Goal: Task Accomplishment & Management: Manage account settings

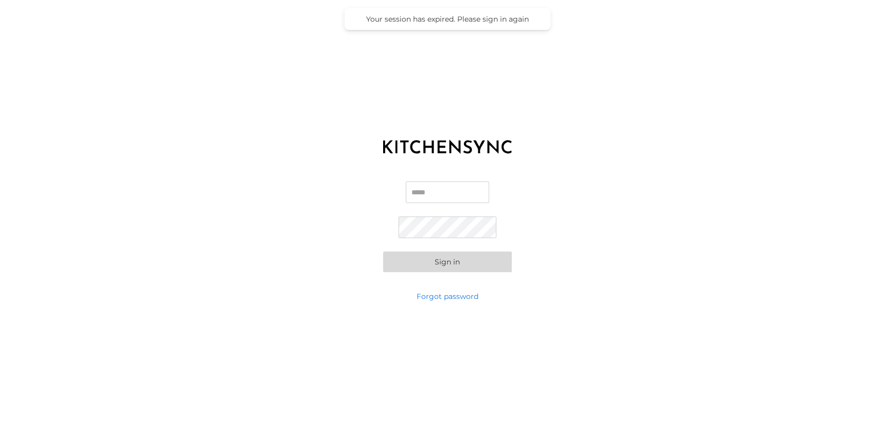
click at [413, 195] on input "Email" at bounding box center [447, 192] width 83 height 22
click at [428, 191] on input "Email" at bounding box center [447, 192] width 83 height 22
paste input "**********"
type input "**********"
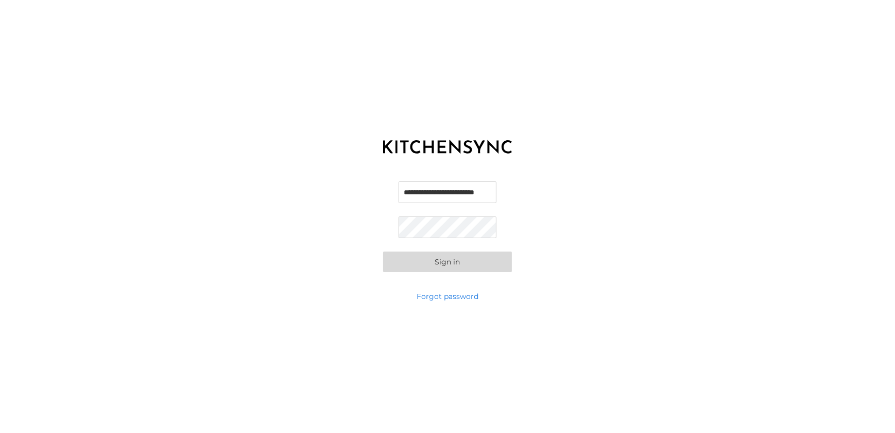
scroll to position [0, 0]
click at [406, 259] on button "Sign in" at bounding box center [447, 261] width 129 height 21
click at [446, 267] on button "Sign in" at bounding box center [447, 261] width 129 height 21
click at [442, 263] on button "Sign in" at bounding box center [447, 261] width 129 height 21
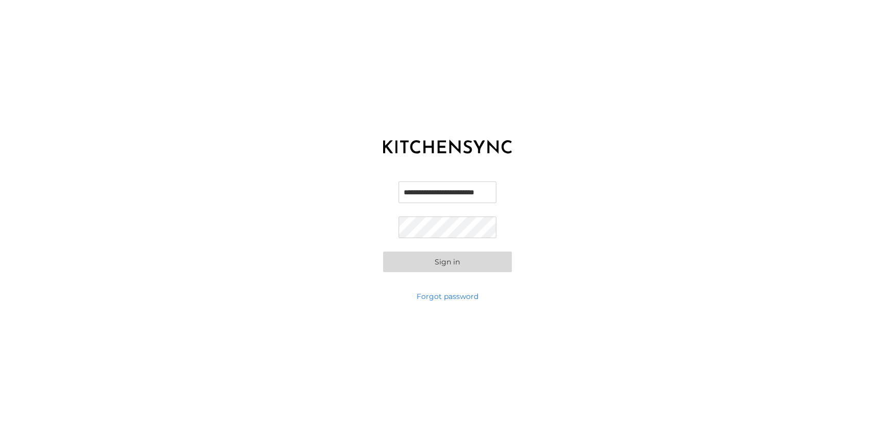
click at [442, 263] on button "Sign in" at bounding box center [447, 261] width 129 height 21
click at [441, 263] on button "Sign in" at bounding box center [447, 261] width 129 height 21
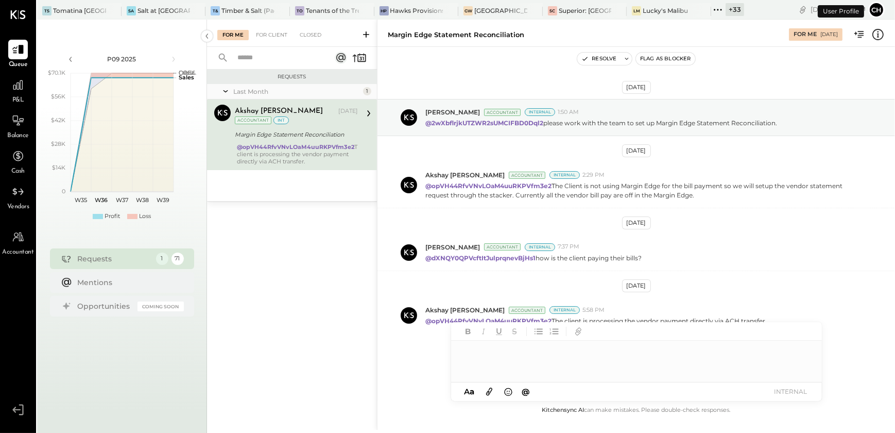
scroll to position [6, 0]
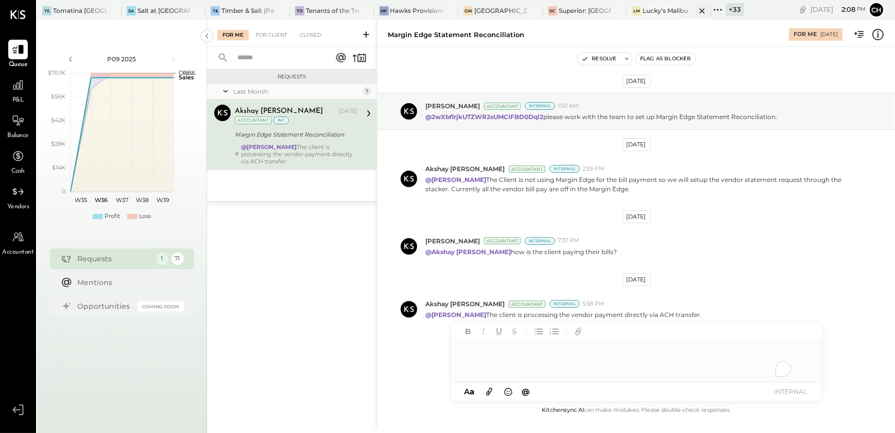
click at [703, 11] on icon at bounding box center [702, 11] width 13 height 12
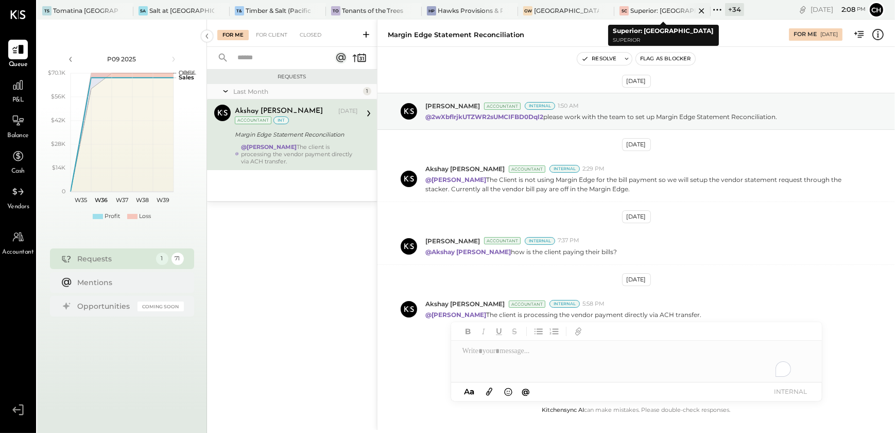
click at [701, 9] on icon at bounding box center [701, 10] width 5 height 5
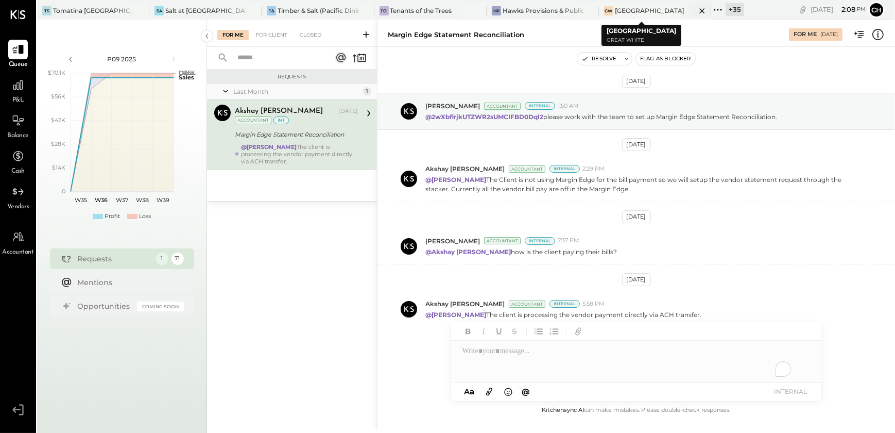
click at [702, 11] on icon at bounding box center [702, 10] width 5 height 5
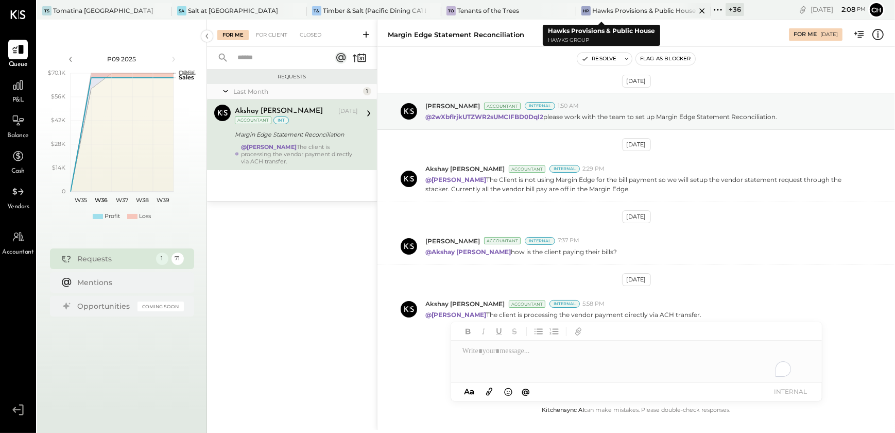
click at [696, 10] on icon at bounding box center [702, 11] width 13 height 12
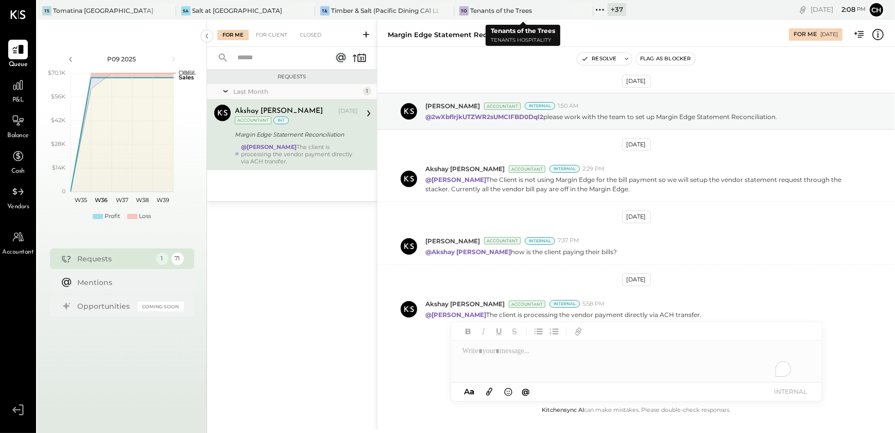
drag, startPoint x: 588, startPoint y: 11, endPoint x: 551, endPoint y: 18, distance: 37.1
click at [587, 11] on icon at bounding box center [584, 11] width 13 height 12
click at [444, 12] on icon at bounding box center [445, 11] width 13 height 12
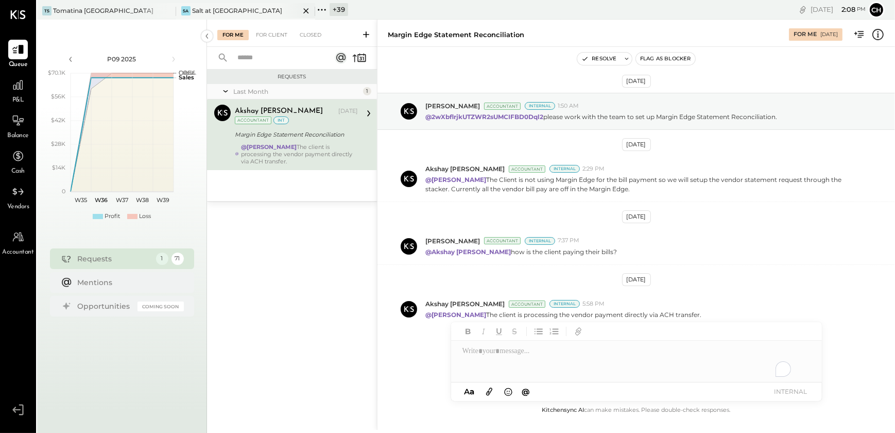
click at [307, 12] on icon at bounding box center [306, 11] width 13 height 12
click at [167, 13] on icon at bounding box center [167, 11] width 13 height 12
click at [45, 11] on icon at bounding box center [43, 9] width 13 height 13
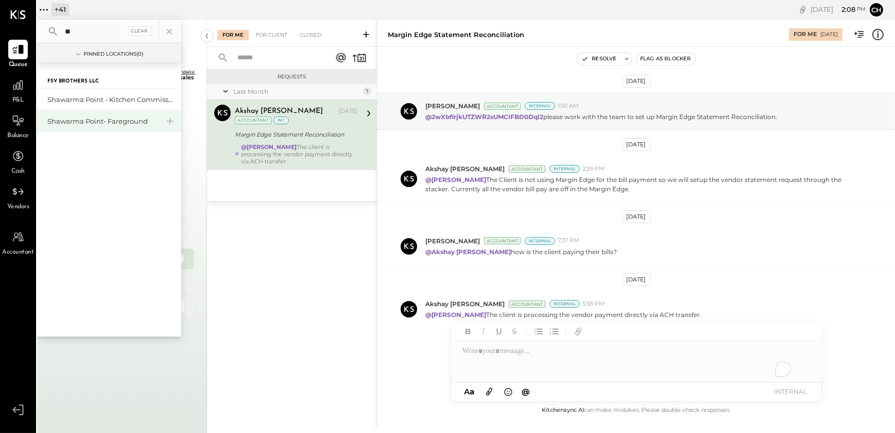
type input "**"
click at [92, 121] on div "Shawarma Point- Fareground" at bounding box center [102, 121] width 111 height 10
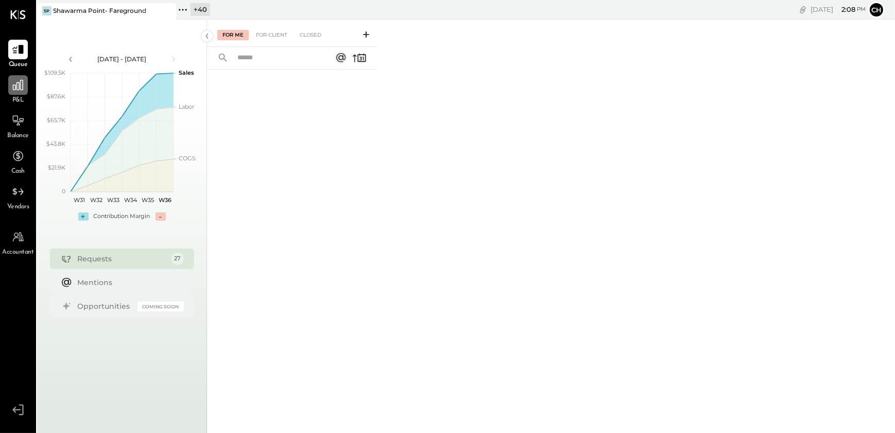
click at [17, 90] on icon at bounding box center [17, 84] width 13 height 13
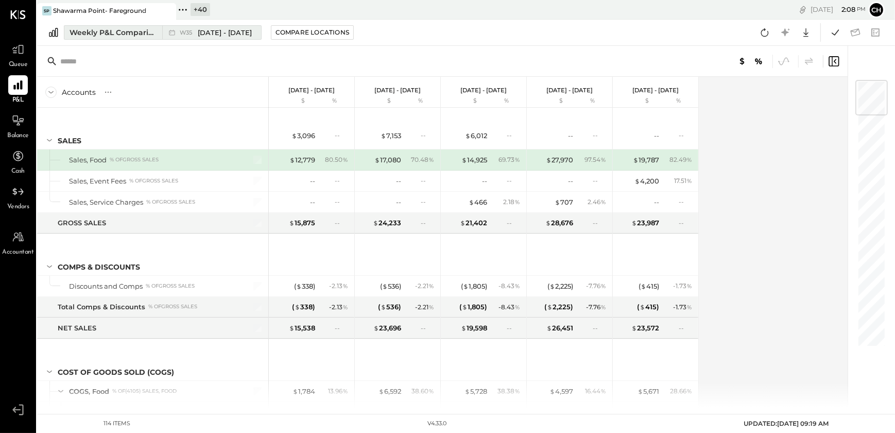
click at [93, 30] on div "Weekly P&L Comparison" at bounding box center [113, 32] width 87 height 10
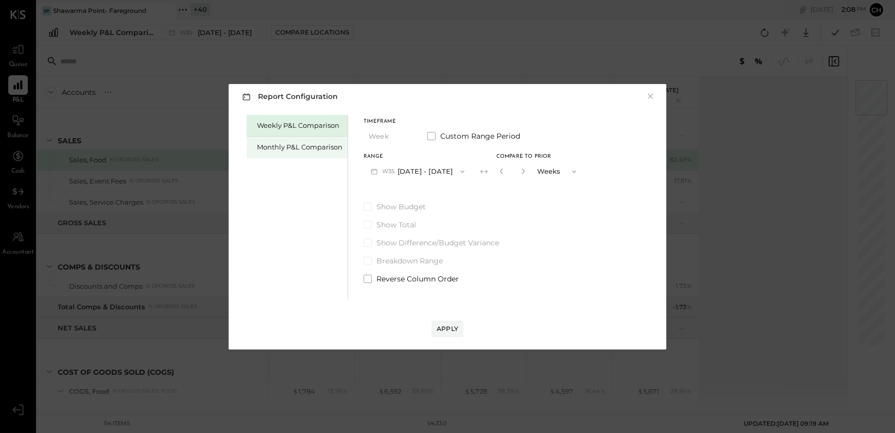
click at [303, 145] on div "Monthly P&L Comparison" at bounding box center [300, 147] width 86 height 10
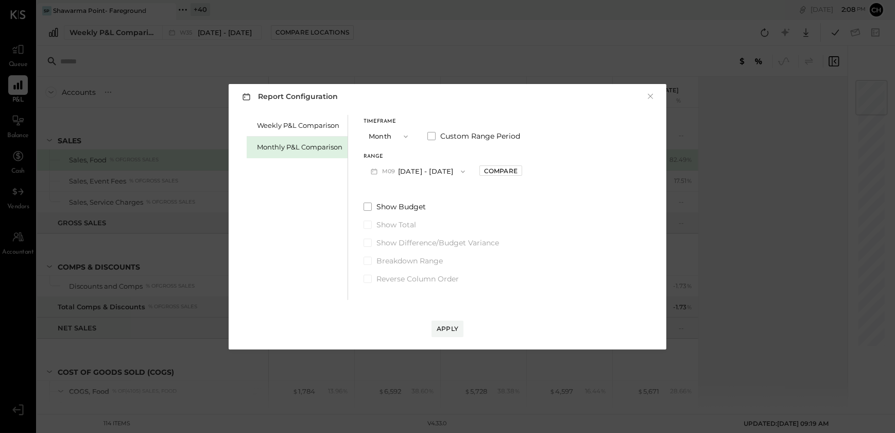
click at [447, 174] on button "M09 [DATE] - [DATE]" at bounding box center [418, 171] width 109 height 19
click at [414, 192] on span "[DATE] - [DATE]" at bounding box center [413, 194] width 49 height 9
click at [500, 175] on div "Compare" at bounding box center [500, 170] width 33 height 9
click at [521, 169] on icon "button" at bounding box center [524, 171] width 6 height 6
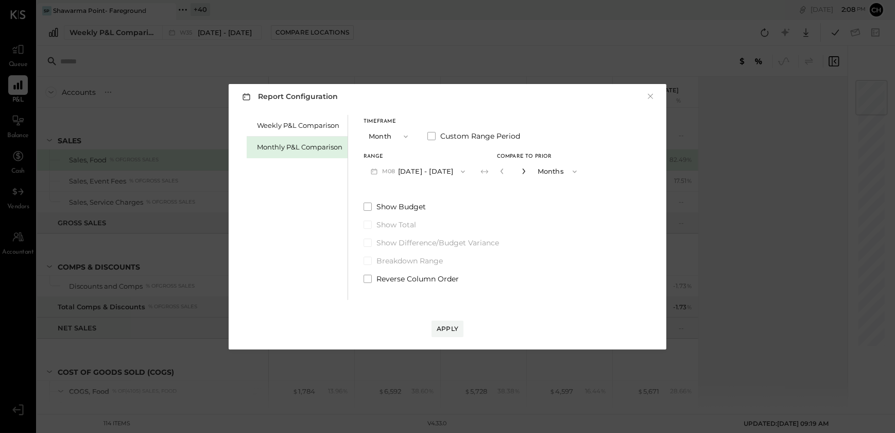
click at [521, 169] on icon "button" at bounding box center [524, 171] width 6 height 6
type input "*"
click at [448, 329] on div "Apply" at bounding box center [448, 328] width 22 height 9
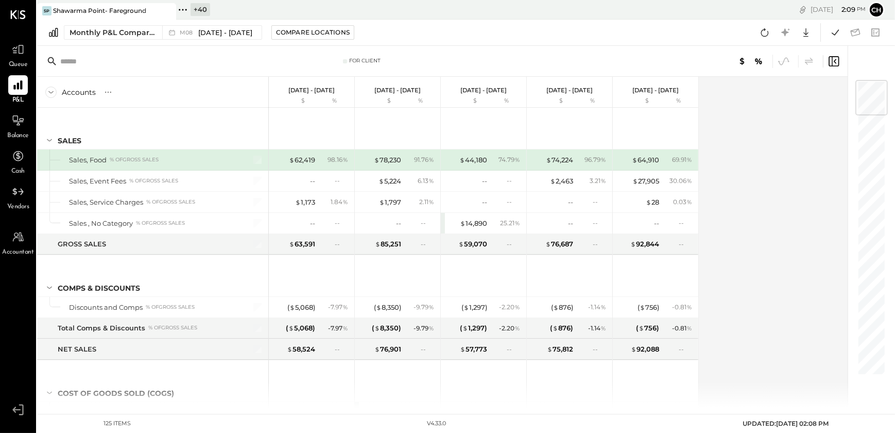
click at [186, 11] on icon at bounding box center [182, 9] width 13 height 13
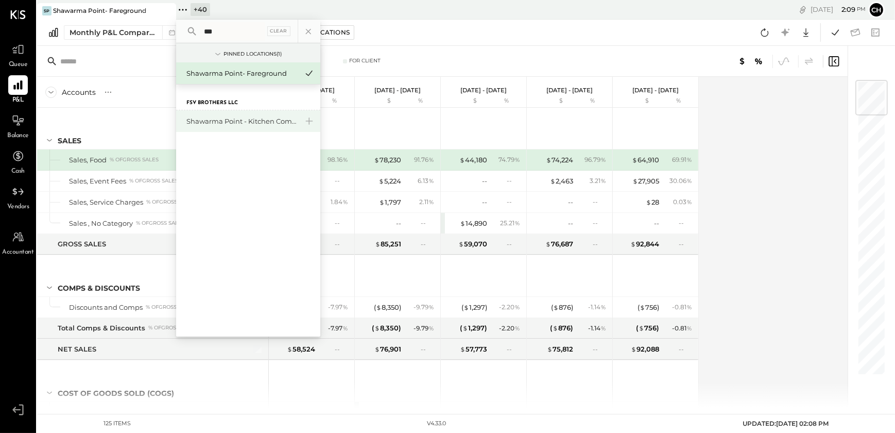
type input "***"
click at [212, 120] on div "Shawarma Point - Kitchen Commissary" at bounding box center [241, 121] width 111 height 10
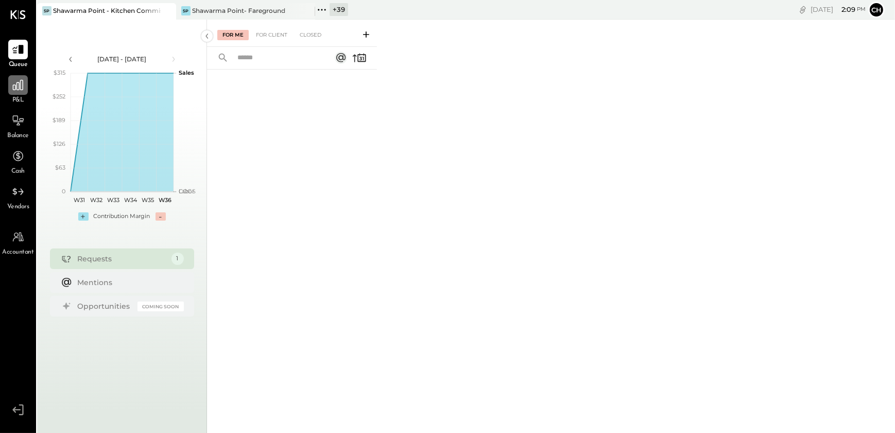
click at [19, 92] on div at bounding box center [18, 85] width 20 height 20
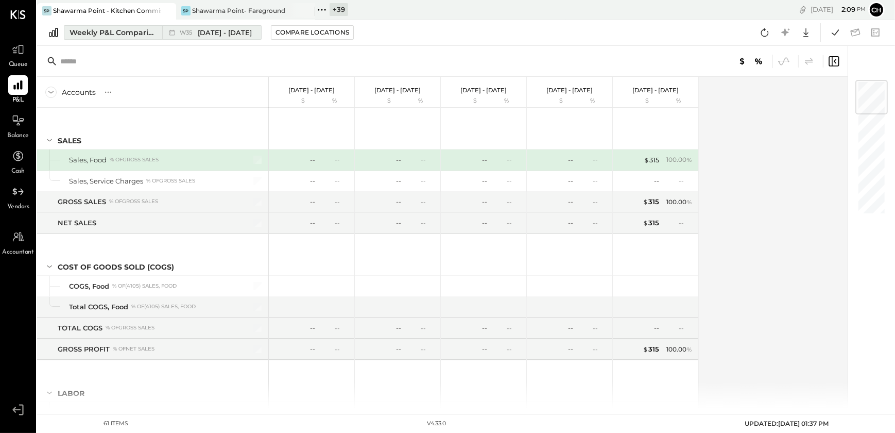
click at [112, 35] on div "Weekly P&L Comparison" at bounding box center [113, 32] width 87 height 10
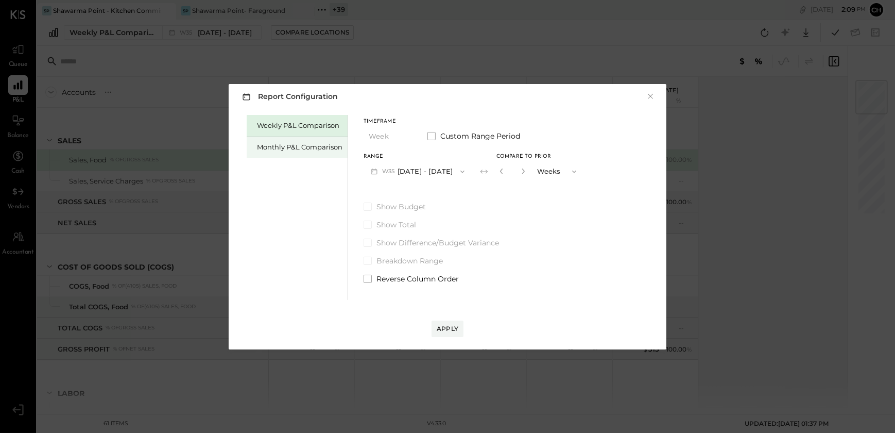
click at [274, 145] on div "Monthly P&L Comparison" at bounding box center [300, 147] width 86 height 10
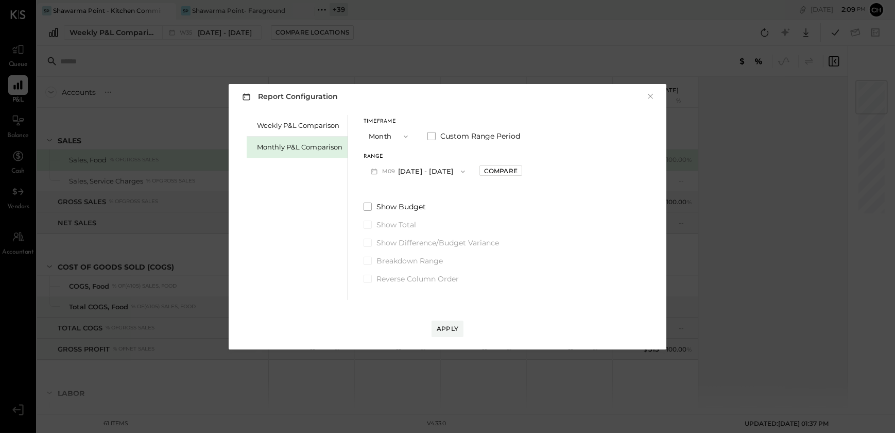
click at [438, 171] on button "M09 [DATE] - [DATE]" at bounding box center [418, 171] width 109 height 19
click at [416, 191] on span "[DATE] - [DATE]" at bounding box center [413, 194] width 49 height 9
click at [493, 170] on div "Compare" at bounding box center [500, 170] width 33 height 9
click at [521, 171] on icon "button" at bounding box center [524, 171] width 6 height 6
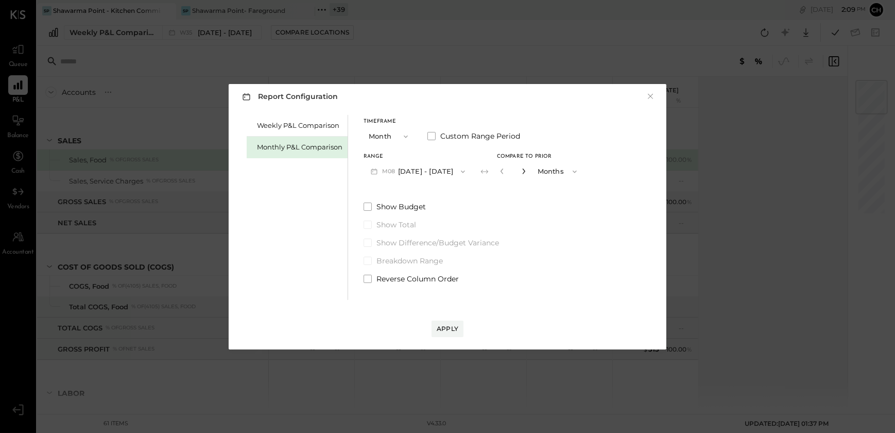
click at [521, 171] on icon "button" at bounding box center [524, 171] width 6 height 6
type input "*"
click at [440, 333] on button "Apply" at bounding box center [448, 328] width 32 height 16
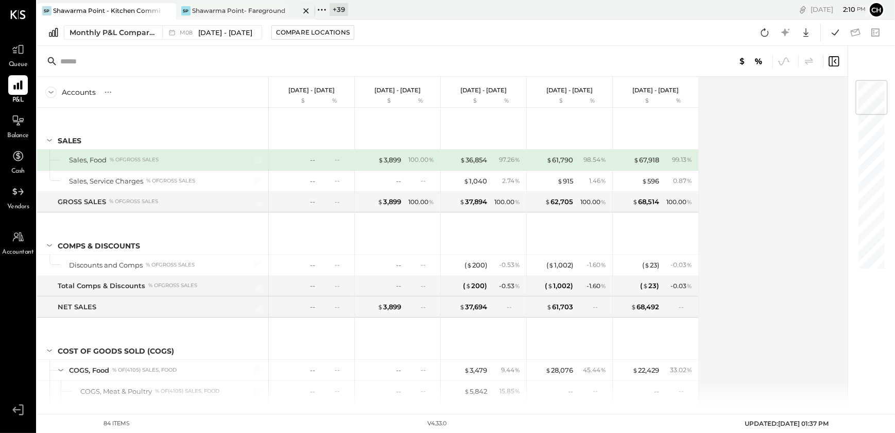
click at [220, 10] on div "Shawarma Point- Fareground" at bounding box center [238, 10] width 93 height 9
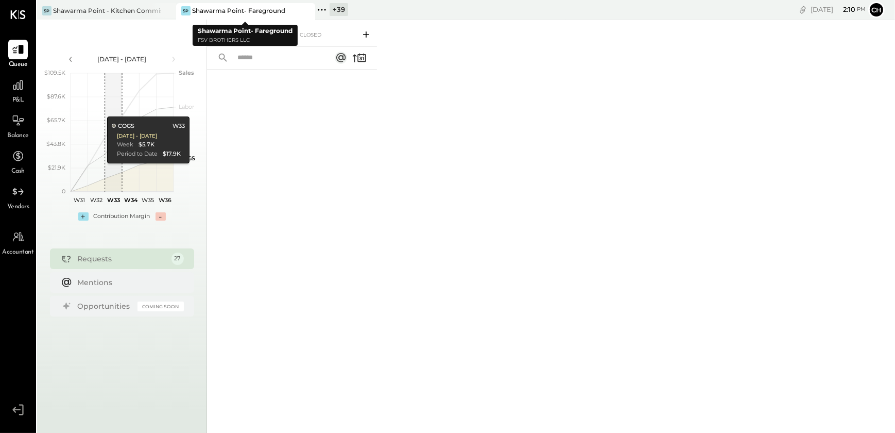
click at [211, 16] on div "SP Shawarma Point- Fareground" at bounding box center [245, 11] width 139 height 16
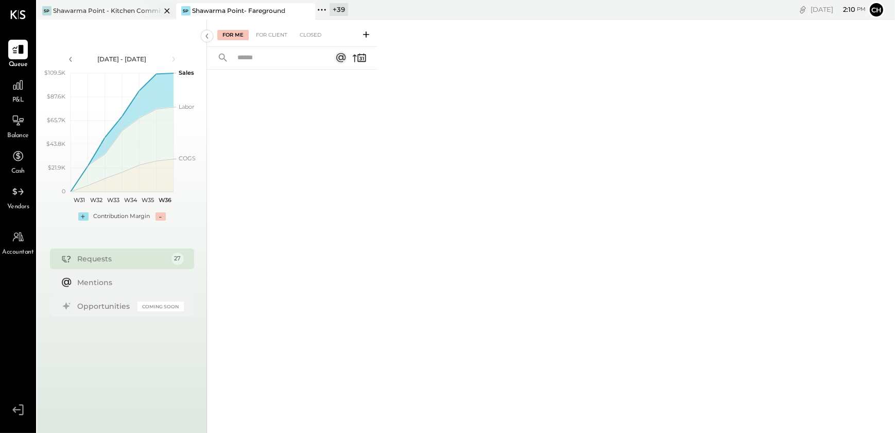
click at [103, 10] on div "Shawarma Point - Kitchen Commissary" at bounding box center [107, 10] width 108 height 9
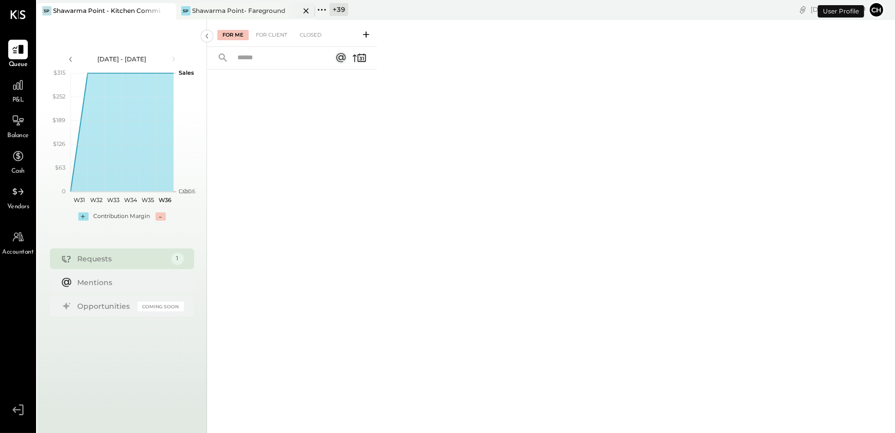
click at [212, 19] on div "SP Shawarma Point- Fareground" at bounding box center [245, 11] width 139 height 16
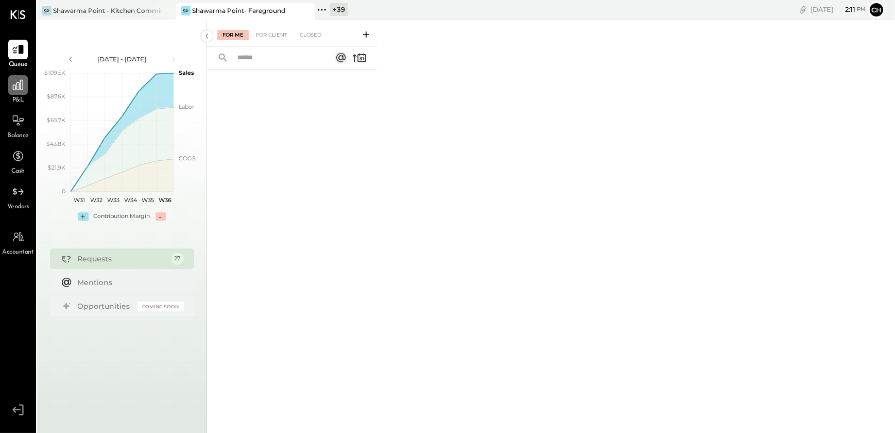
click at [20, 91] on icon at bounding box center [17, 84] width 13 height 13
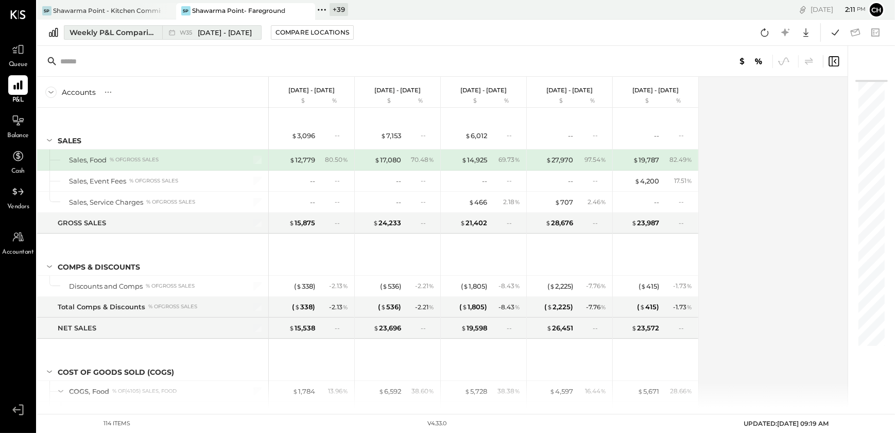
click at [115, 33] on div "Weekly P&L Comparison" at bounding box center [113, 32] width 87 height 10
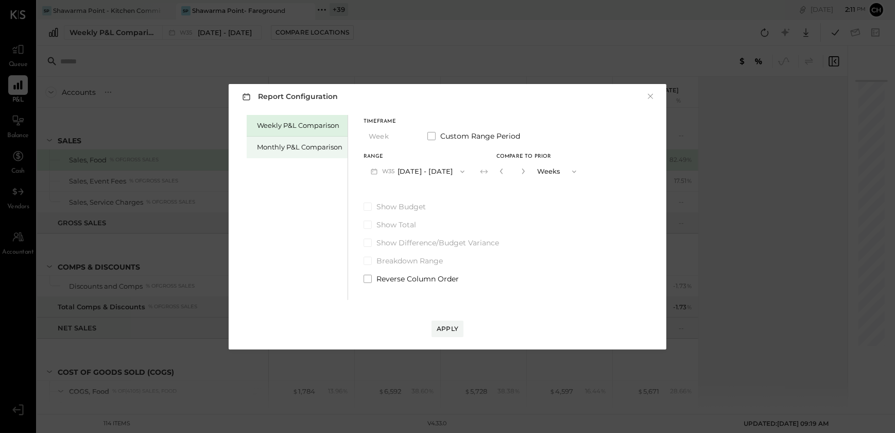
click at [270, 141] on div "Monthly P&L Comparison" at bounding box center [297, 148] width 101 height 22
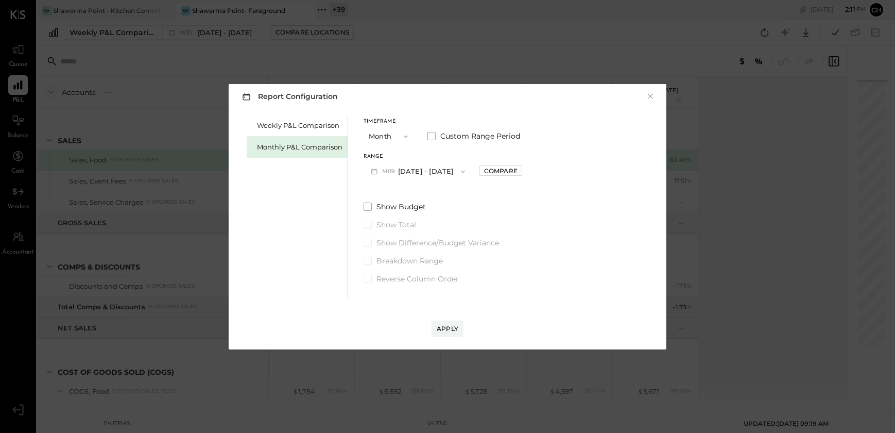
click at [454, 173] on span "button" at bounding box center [460, 171] width 13 height 8
click at [410, 198] on span "[DATE] - [DATE]" at bounding box center [413, 194] width 49 height 9
click at [494, 171] on div "Compare" at bounding box center [500, 170] width 33 height 9
click at [522, 173] on icon "button" at bounding box center [523, 171] width 3 height 6
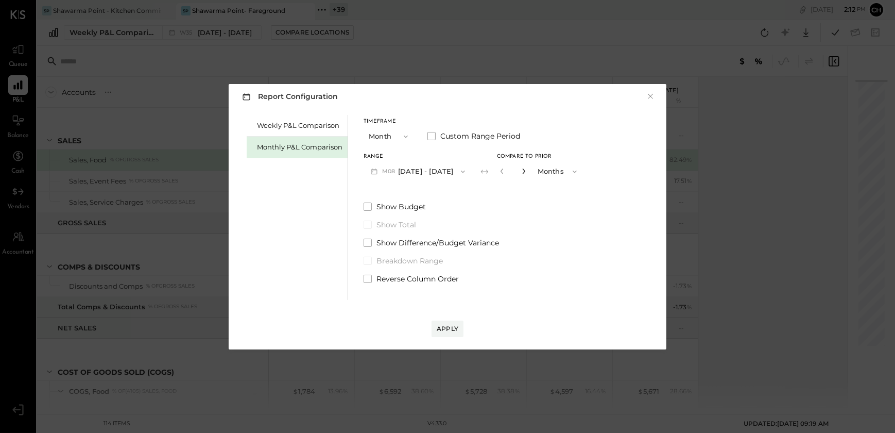
type input "*"
click at [438, 342] on div "Report Configuration × Weekly P&L Comparison Monthly P&L Comparison Timeframe M…" at bounding box center [448, 216] width 438 height 265
click at [449, 332] on div "Apply" at bounding box center [448, 328] width 22 height 9
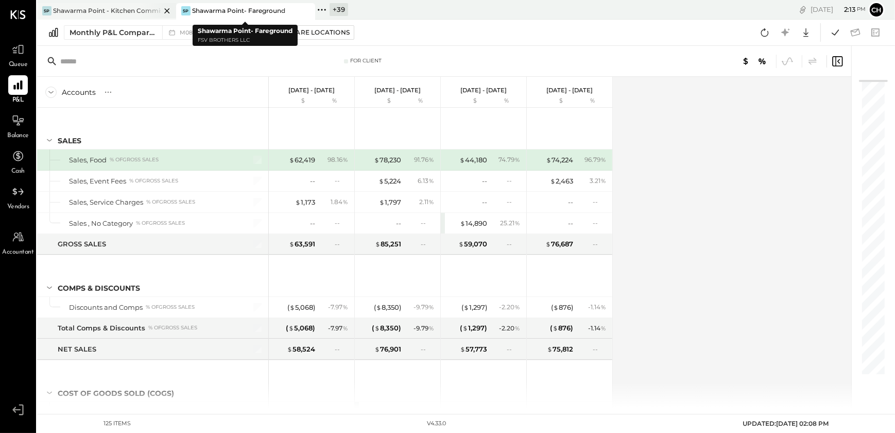
click at [128, 8] on div "Shawarma Point - Kitchen Commissary" at bounding box center [107, 10] width 108 height 9
